Goal: Information Seeking & Learning: Learn about a topic

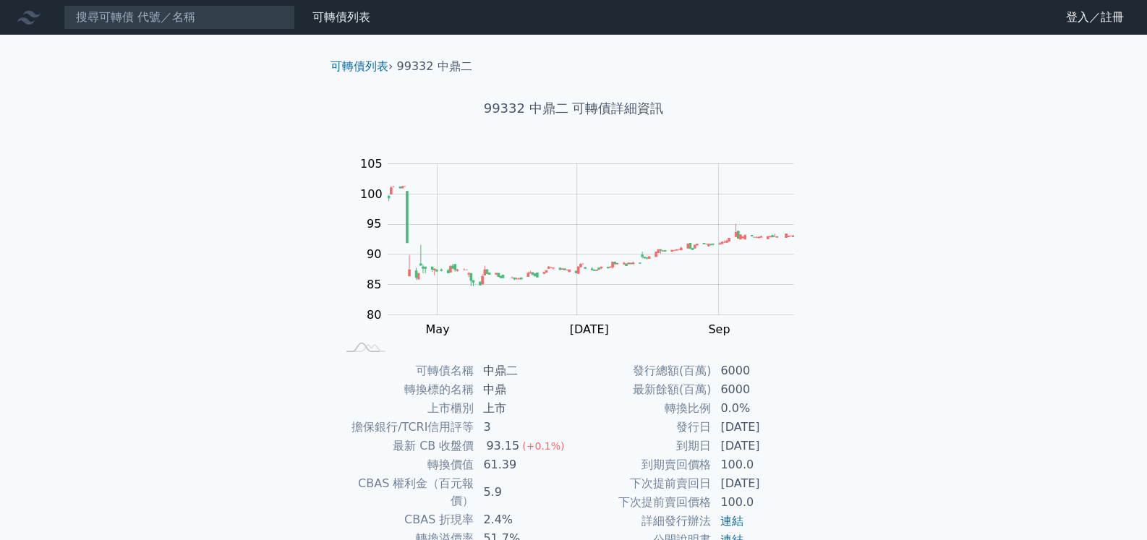
click at [549, 106] on h1 "99332 中鼎二 可轉債詳細資訊" at bounding box center [573, 108] width 509 height 20
click at [566, 111] on h1 "99332 中鼎二 可轉債詳細資訊" at bounding box center [573, 108] width 509 height 20
click at [415, 71] on li "99332 中鼎二" at bounding box center [434, 66] width 75 height 17
click at [337, 22] on link "可轉債列表" at bounding box center [341, 17] width 58 height 14
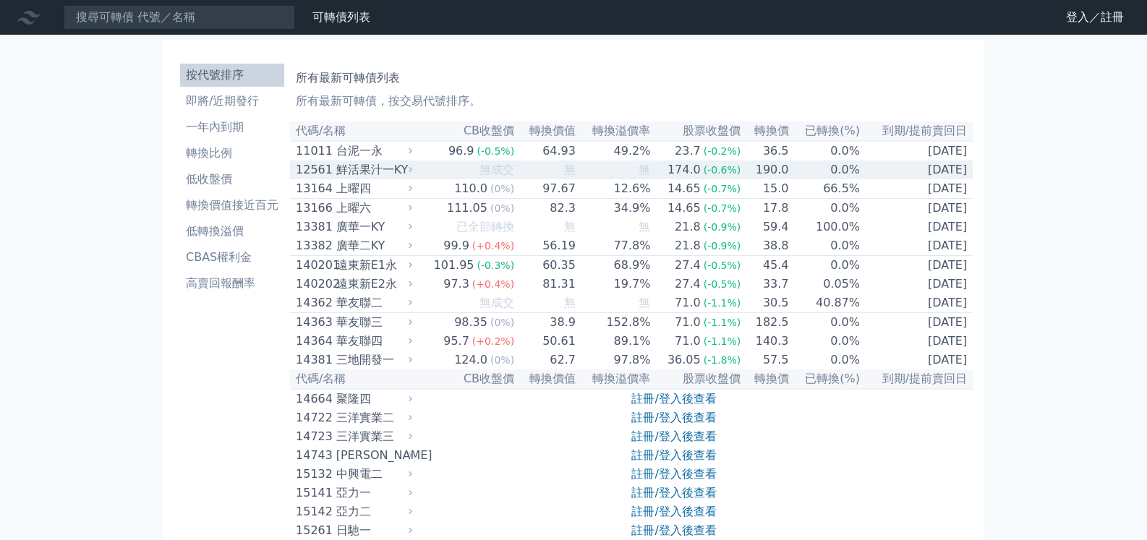
click at [325, 176] on div "12561" at bounding box center [314, 169] width 37 height 17
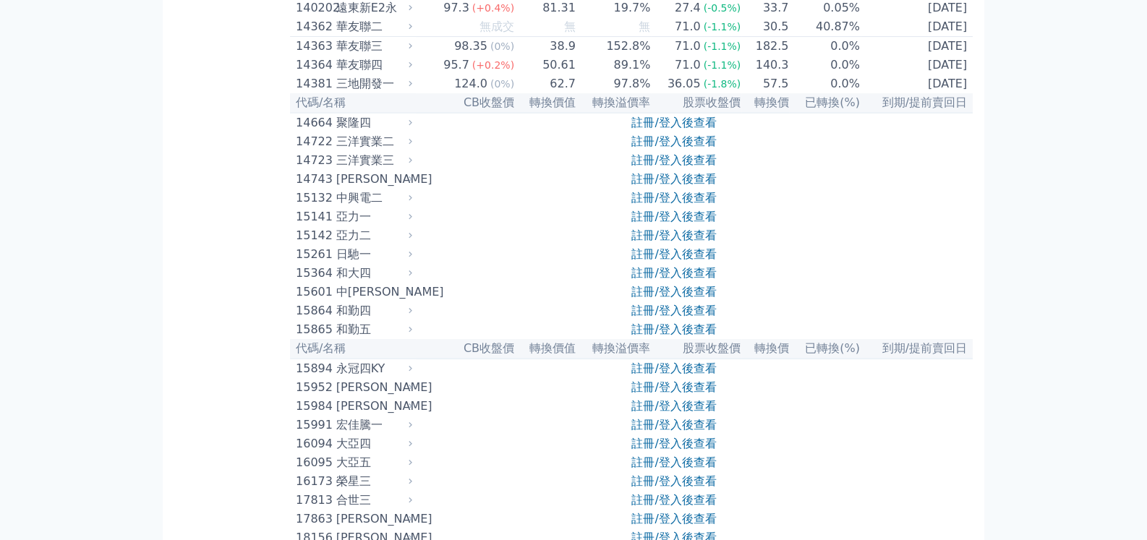
scroll to position [1024, 0]
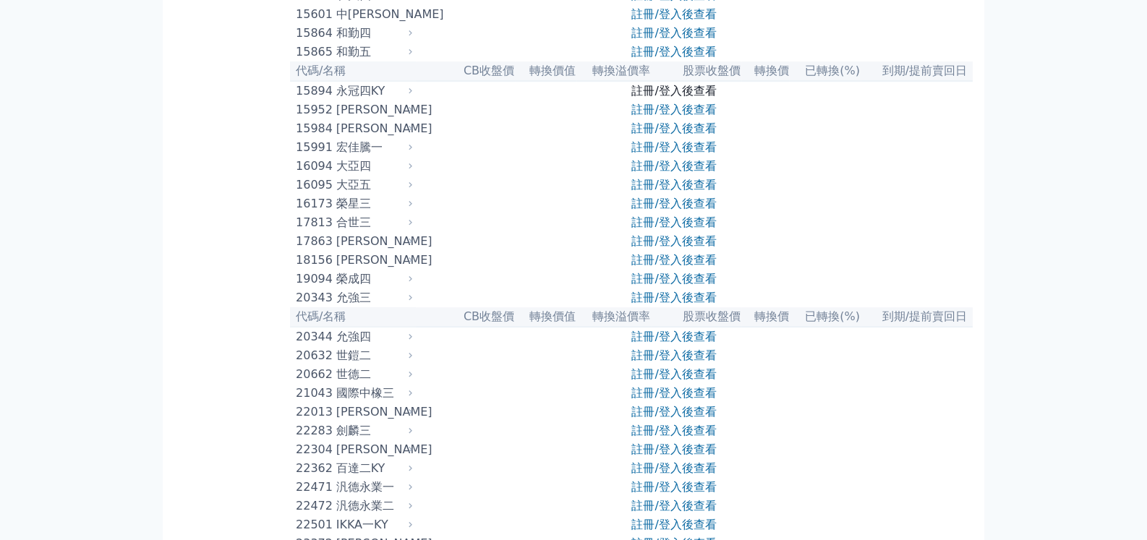
click at [647, 98] on link "註冊/登入後查看" at bounding box center [673, 91] width 85 height 14
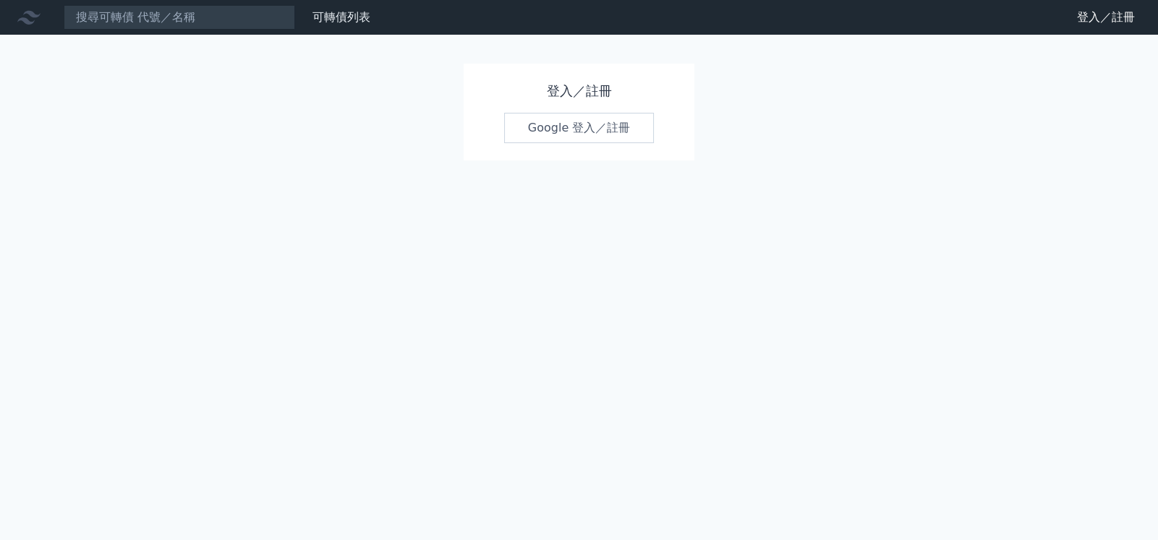
click at [554, 91] on h1 "登入／註冊" at bounding box center [579, 91] width 150 height 20
click at [529, 123] on link "Google 登入／註冊" at bounding box center [579, 128] width 150 height 30
